Goal: Information Seeking & Learning: Find specific fact

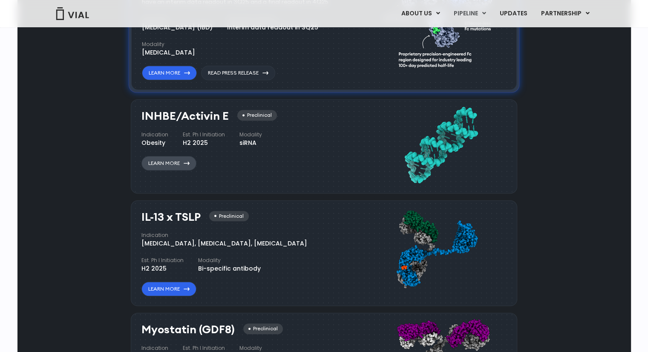
scroll to position [639, 0]
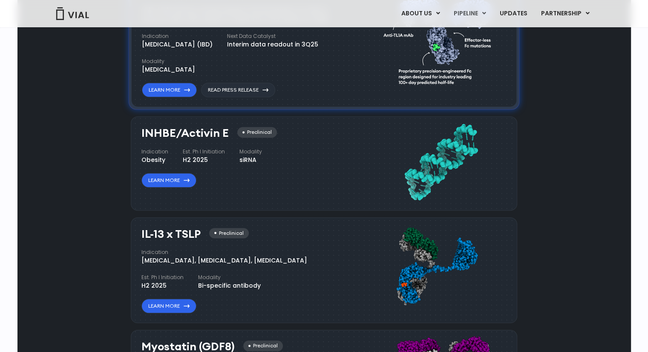
drag, startPoint x: 141, startPoint y: 131, endPoint x: 225, endPoint y: 135, distance: 84.0
click at [225, 135] on h3 "INHBE/Activin E" at bounding box center [185, 133] width 87 height 12
copy h3 "INHBE/Activin E"
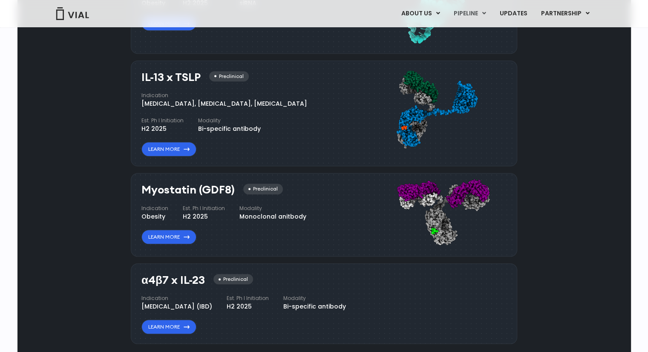
scroll to position [809, 0]
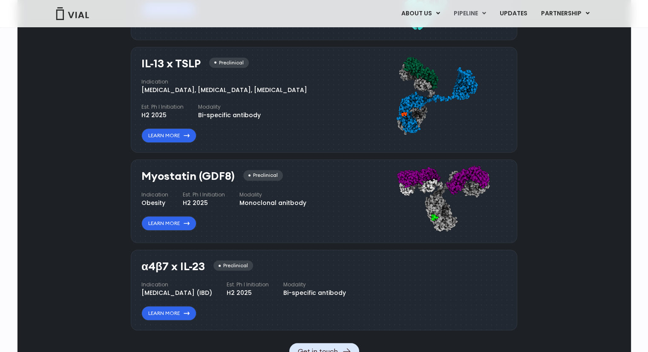
click at [163, 171] on h3 "Myostatin (GDF8)" at bounding box center [188, 176] width 93 height 12
click at [162, 171] on h3 "Myostatin (GDF8)" at bounding box center [188, 176] width 93 height 12
copy h3 "Myostatin"
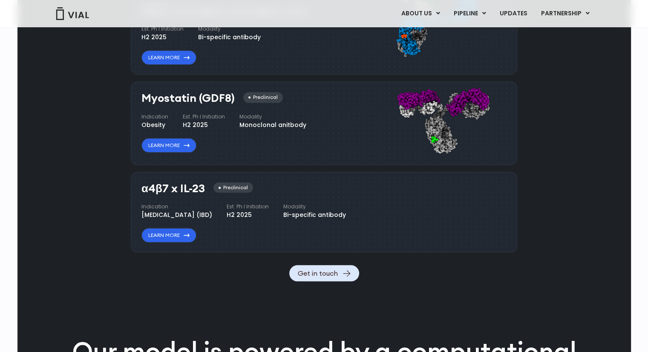
scroll to position [895, 0]
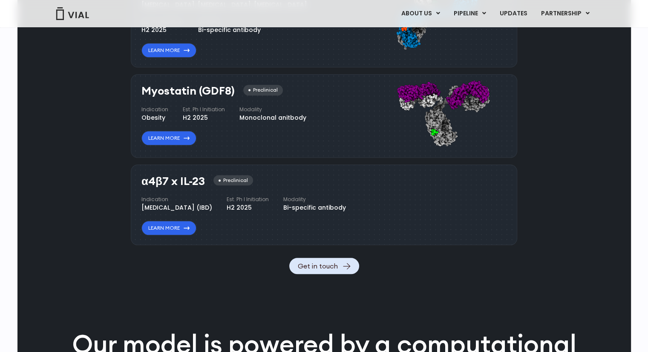
drag, startPoint x: 142, startPoint y: 178, endPoint x: 201, endPoint y: 177, distance: 58.8
click at [201, 177] on h3 "α4β7 x IL-23" at bounding box center [174, 181] width 64 height 12
copy h3 "α4β7 x IL-23"
drag, startPoint x: 204, startPoint y: 178, endPoint x: 135, endPoint y: 176, distance: 69.5
click at [136, 176] on div "α4β7 x IL-23 Preclinical Indication [MEDICAL_DATA] (IBD) Est. Ph I Initiation H…" at bounding box center [324, 205] width 387 height 81
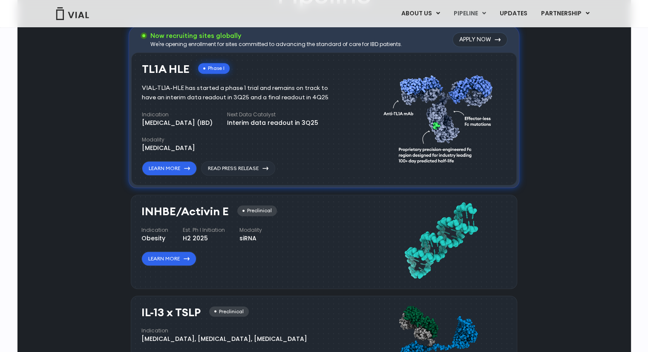
scroll to position [554, 0]
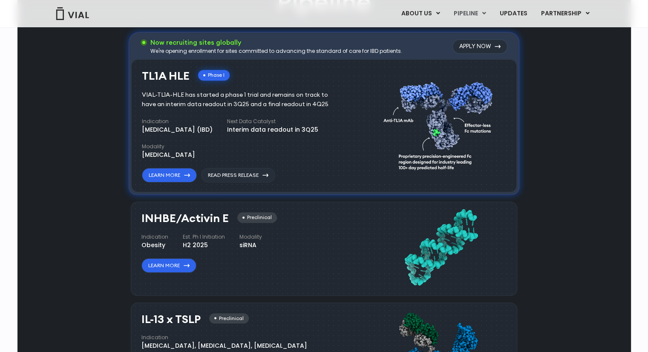
drag, startPoint x: 142, startPoint y: 75, endPoint x: 191, endPoint y: 77, distance: 48.6
click at [191, 77] on div "TL1A HLE Phase I" at bounding box center [186, 76] width 88 height 12
copy h3 "TL1A HLE"
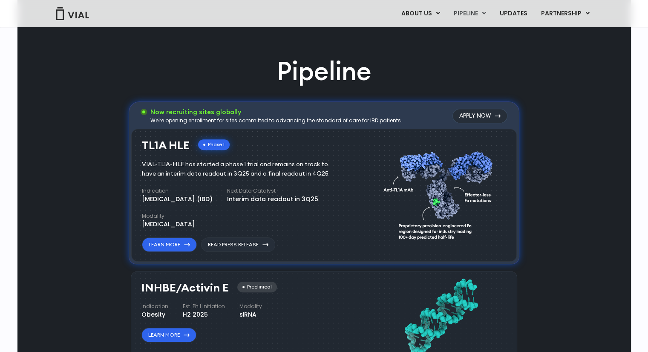
scroll to position [341, 0]
